Goal: Information Seeking & Learning: Check status

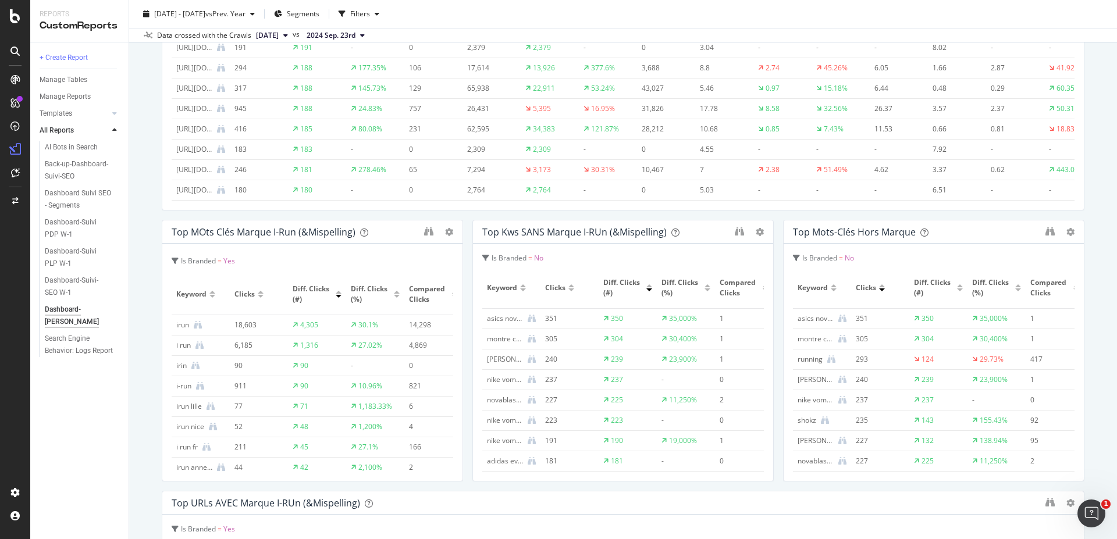
scroll to position [768, 0]
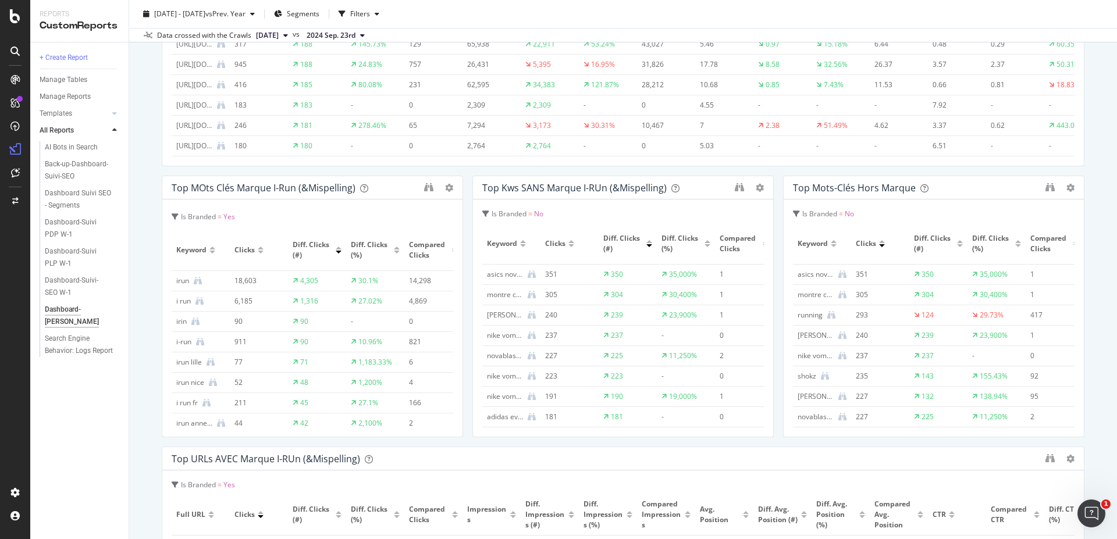
click at [879, 244] on div at bounding box center [882, 245] width 6 height 3
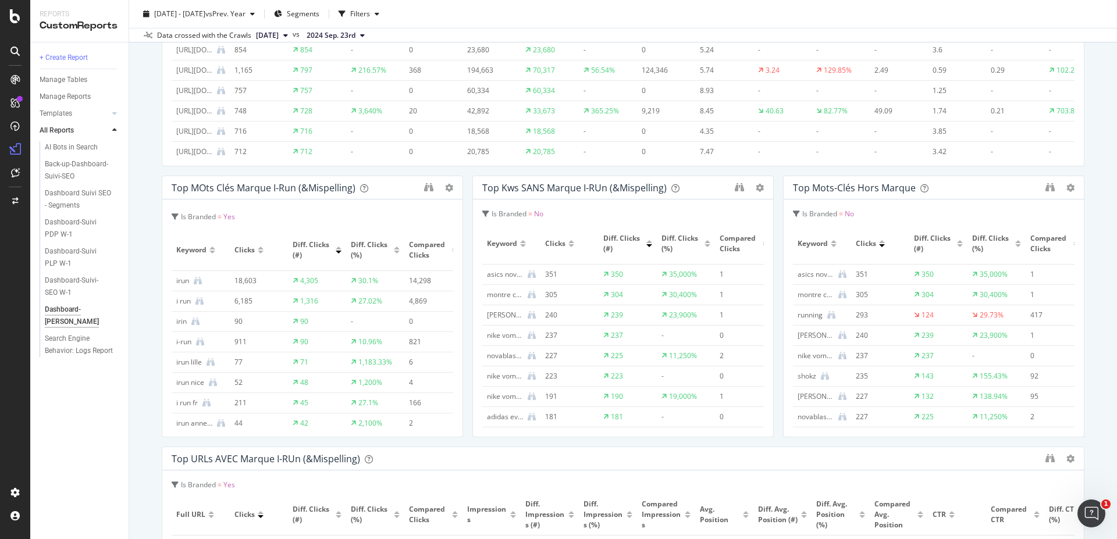
click at [879, 241] on div at bounding box center [882, 241] width 6 height 3
click at [1045, 187] on icon "binoculars" at bounding box center [1049, 187] width 9 height 9
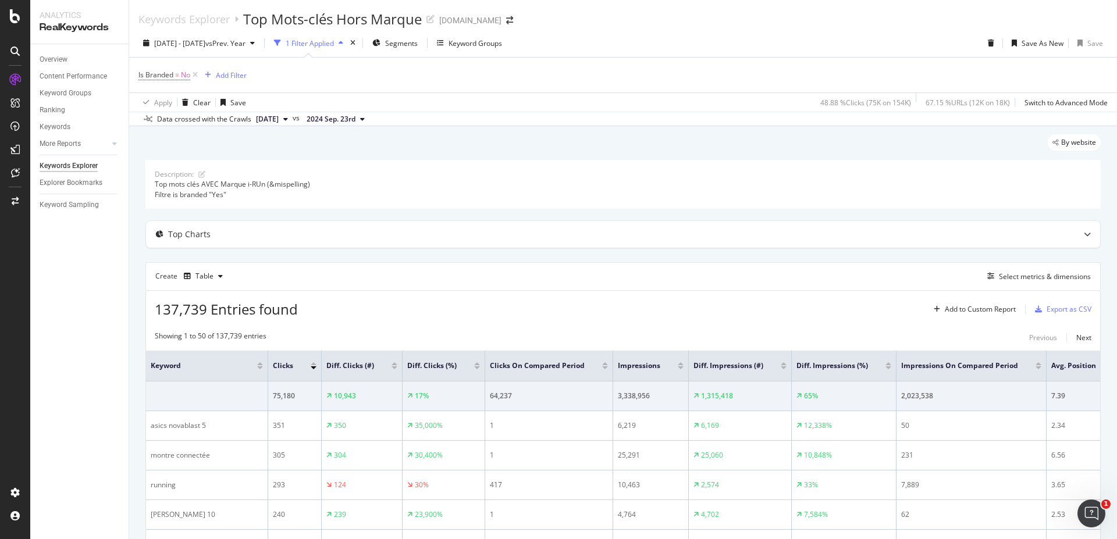
click at [474, 364] on div at bounding box center [477, 363] width 6 height 3
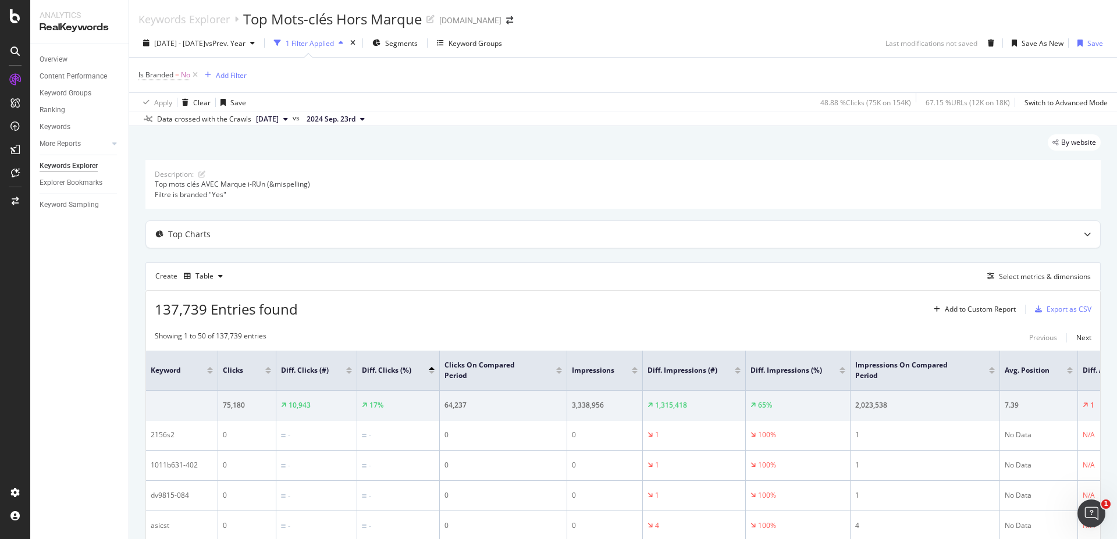
click at [348, 367] on div at bounding box center [349, 368] width 6 height 3
